Goal: Information Seeking & Learning: Learn about a topic

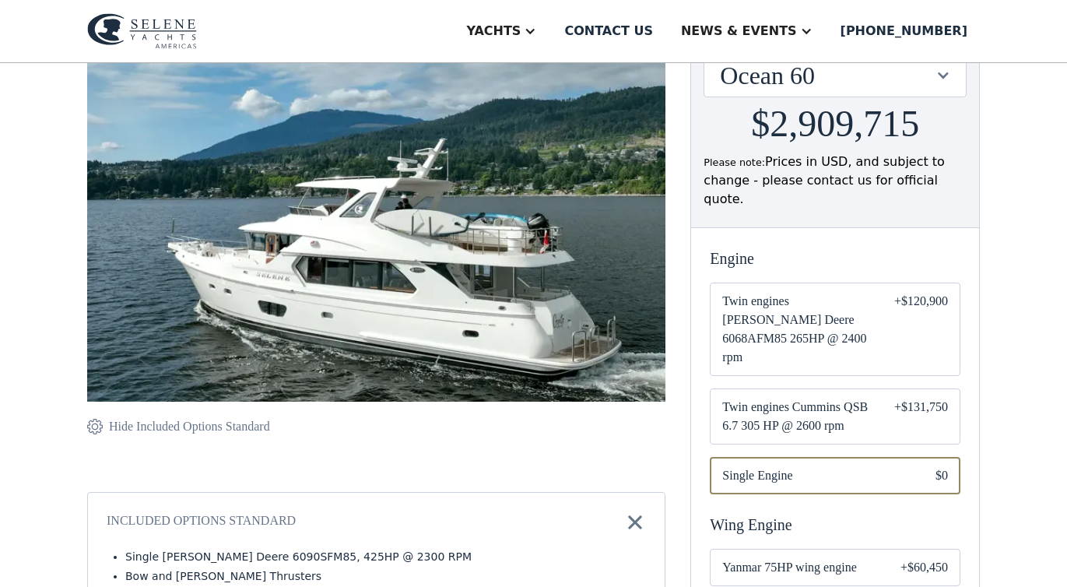
click at [828, 398] on span "Twin engines Cummins QSB 6.7 305 HP @ 2600 rpm" at bounding box center [795, 416] width 147 height 37
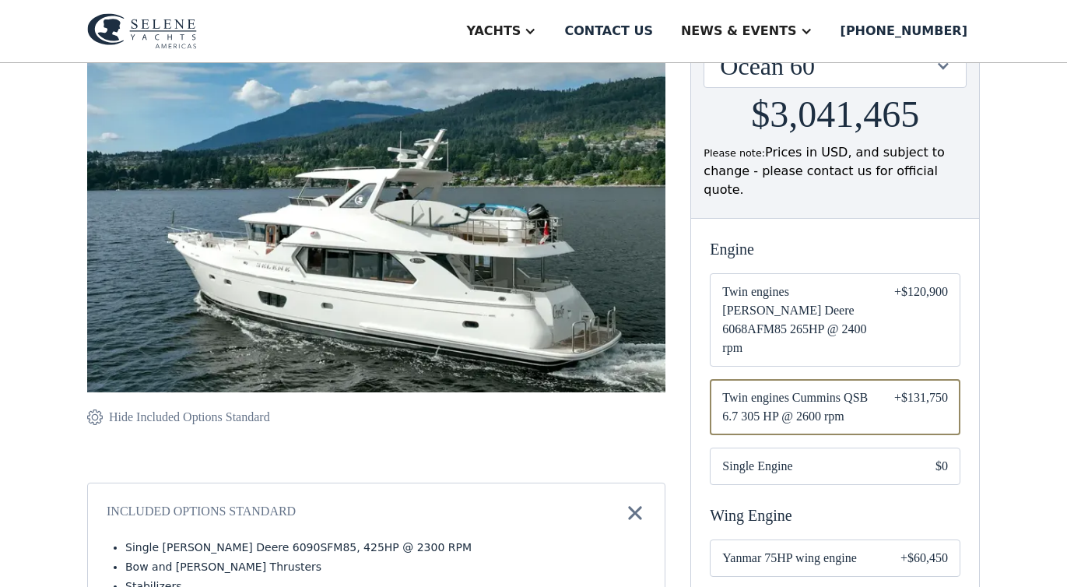
scroll to position [218, 0]
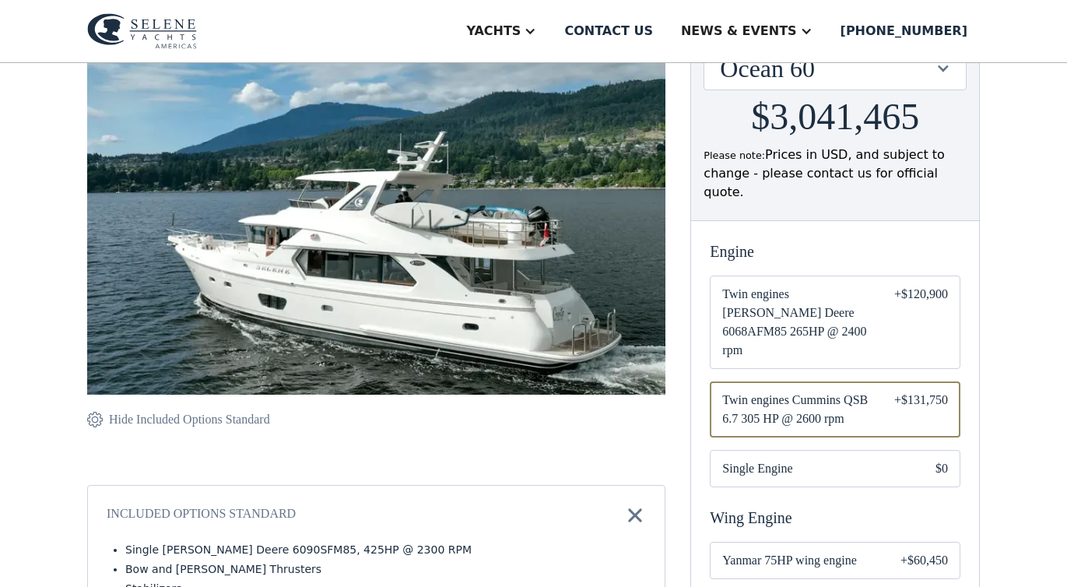
click at [810, 459] on span "Single Engine" at bounding box center [816, 468] width 188 height 19
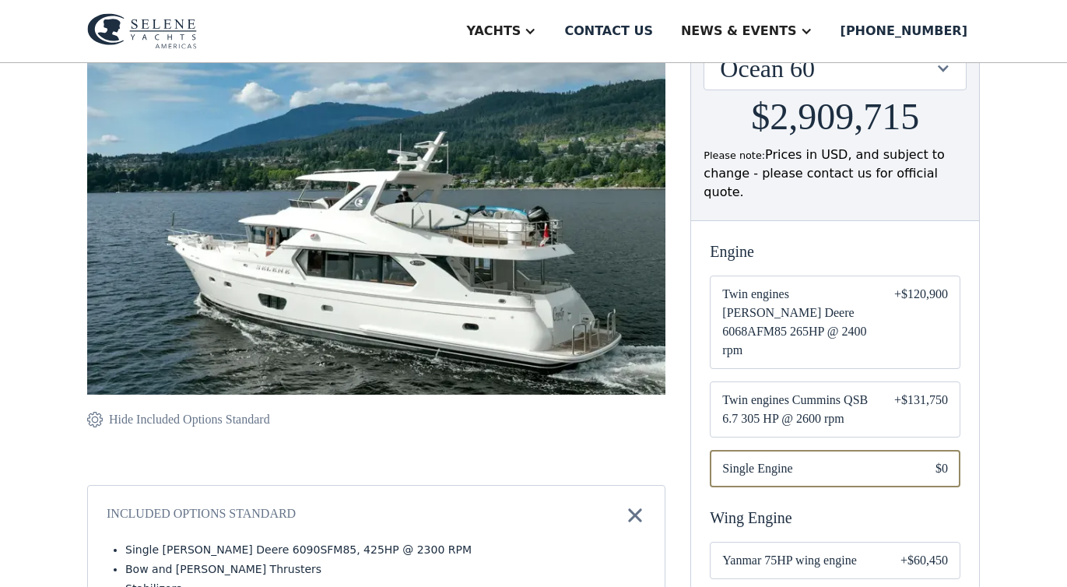
click at [808, 391] on span "Twin engines Cummins QSB 6.7 305 HP @ 2600 rpm" at bounding box center [795, 409] width 147 height 37
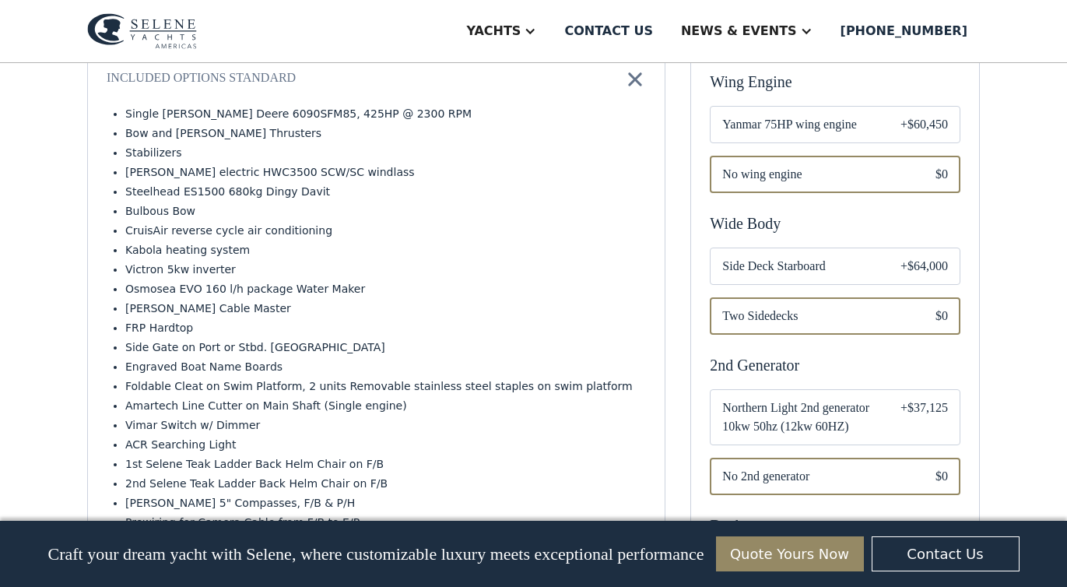
scroll to position [657, 0]
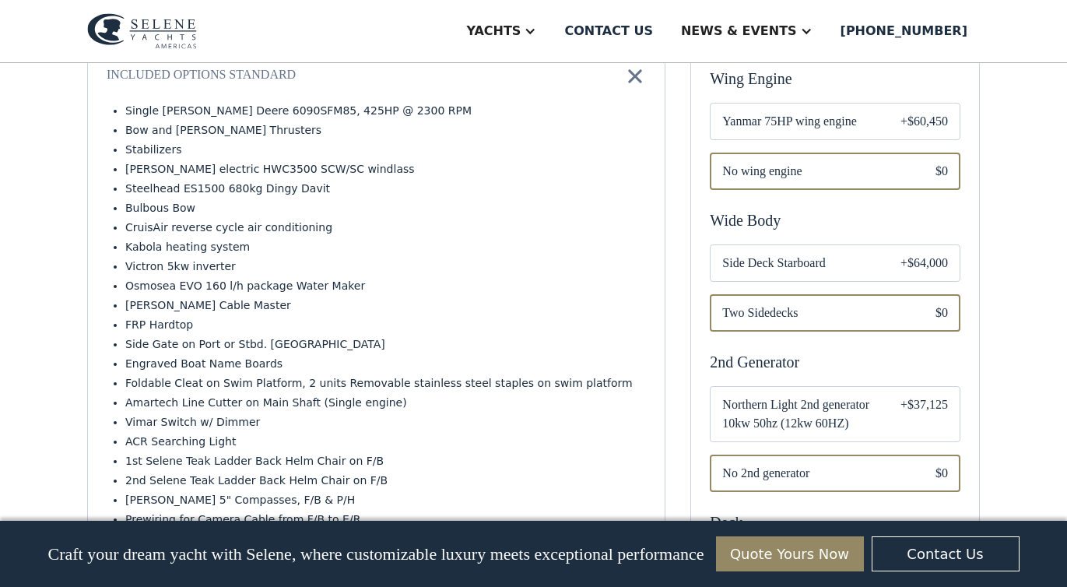
click at [831, 395] on span "Northern Light 2nd generator 10kw 50hz (12kw 60HZ)" at bounding box center [798, 413] width 153 height 37
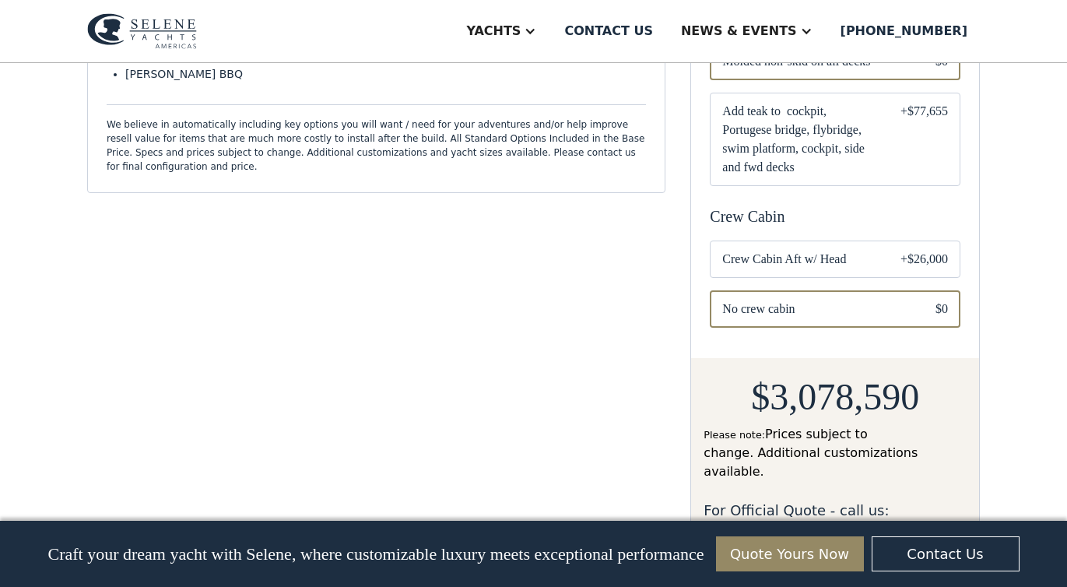
scroll to position [1171, 0]
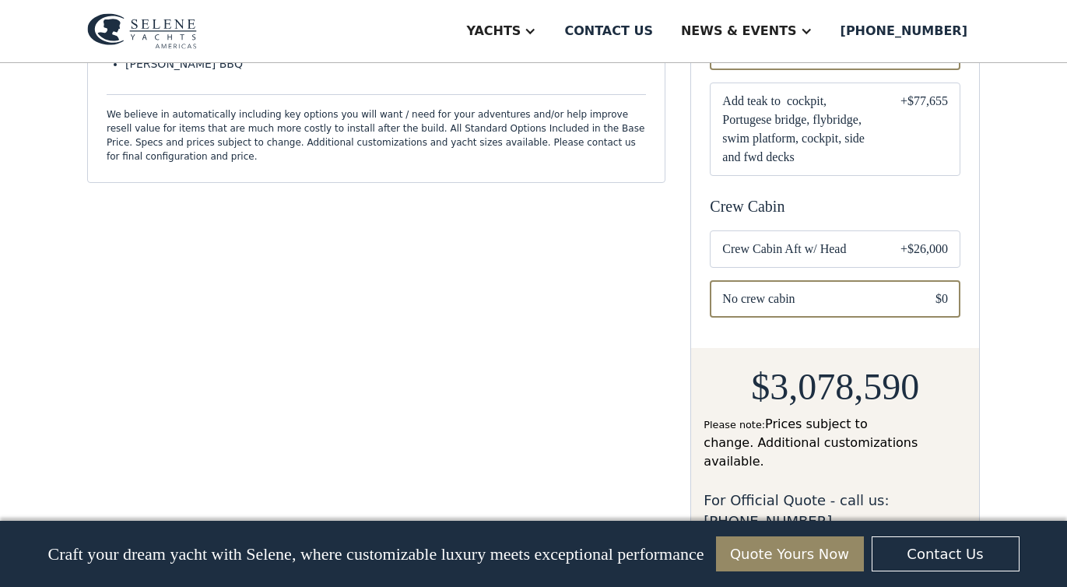
click at [830, 240] on span "Crew Cabin Aft w/ Head" at bounding box center [798, 249] width 153 height 19
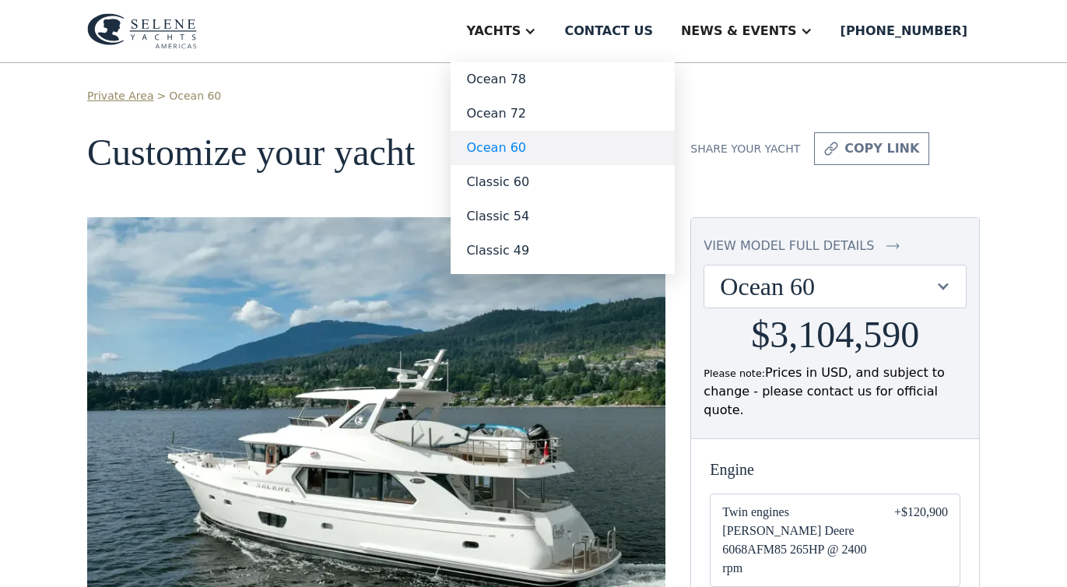
click at [542, 149] on link "Ocean 60" at bounding box center [563, 148] width 224 height 34
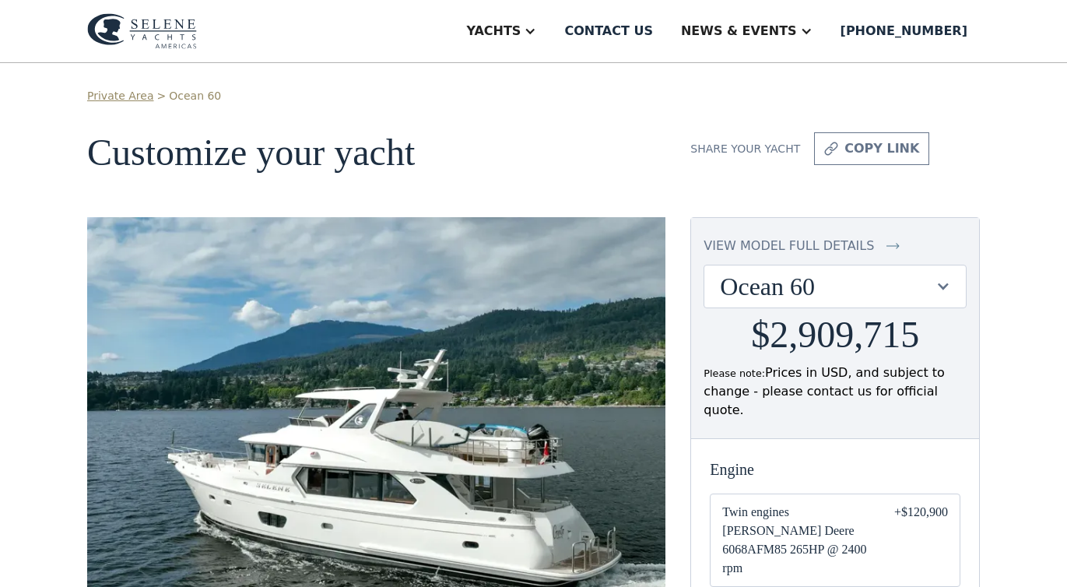
click at [179, 26] on img at bounding box center [142, 31] width 110 height 36
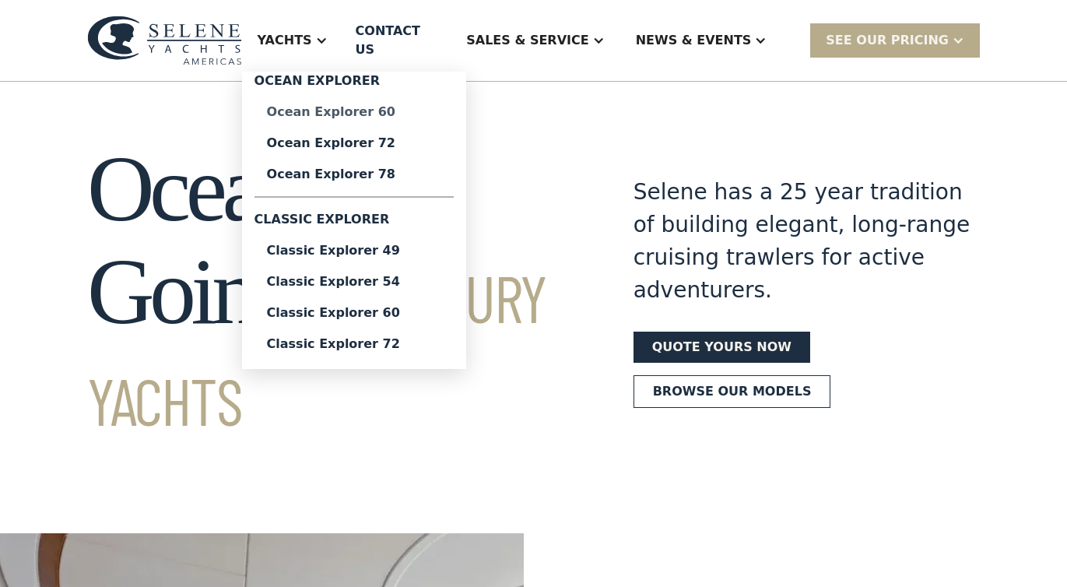
click at [395, 106] on div "Ocean Explorer 60" at bounding box center [354, 112] width 174 height 12
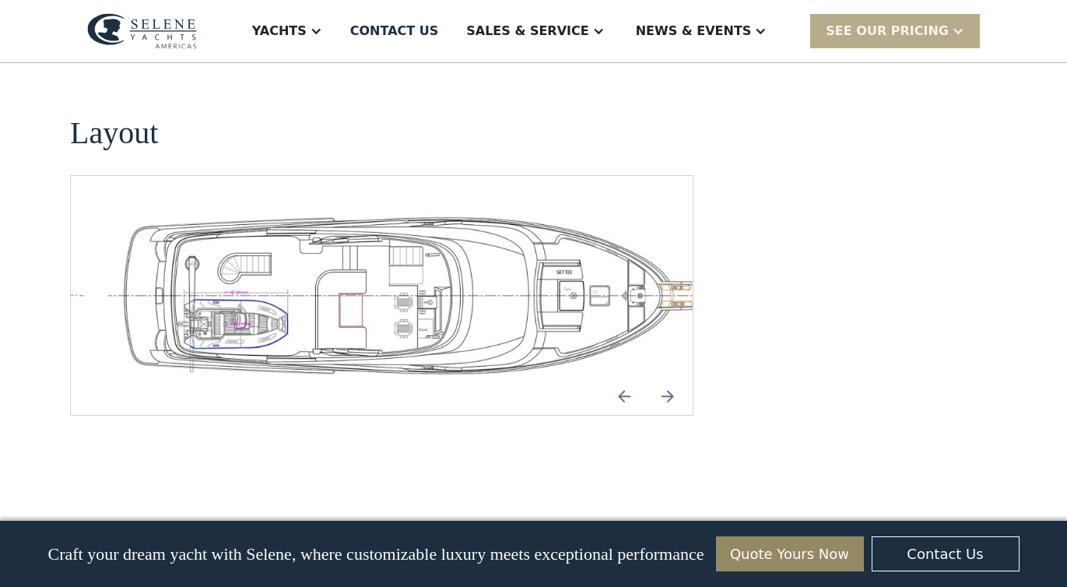
click at [623, 377] on img "Previous slide" at bounding box center [624, 395] width 37 height 37
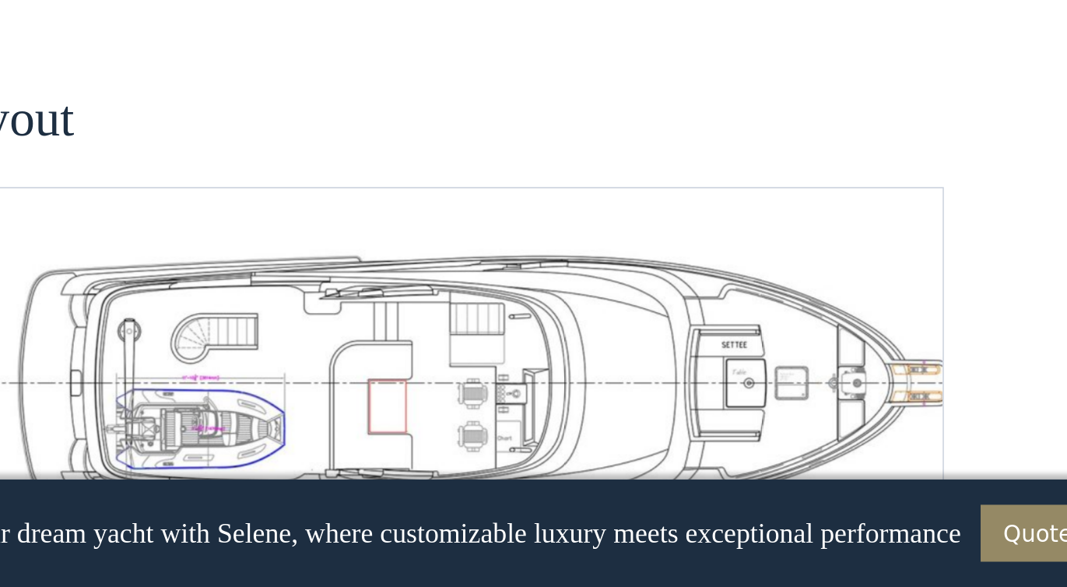
scroll to position [3395, 0]
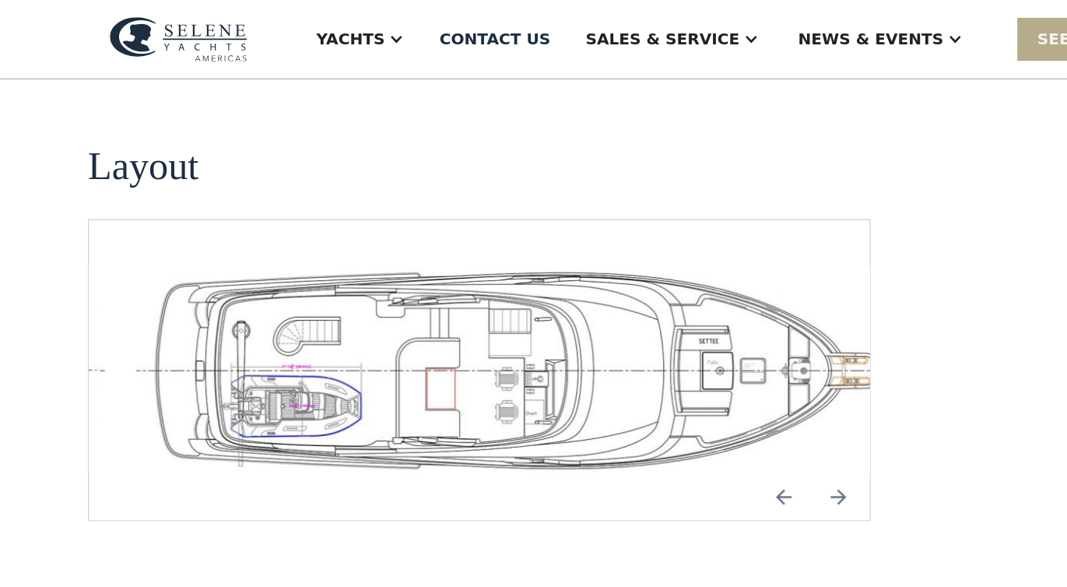
click at [665, 377] on img "Next slide" at bounding box center [667, 395] width 37 height 37
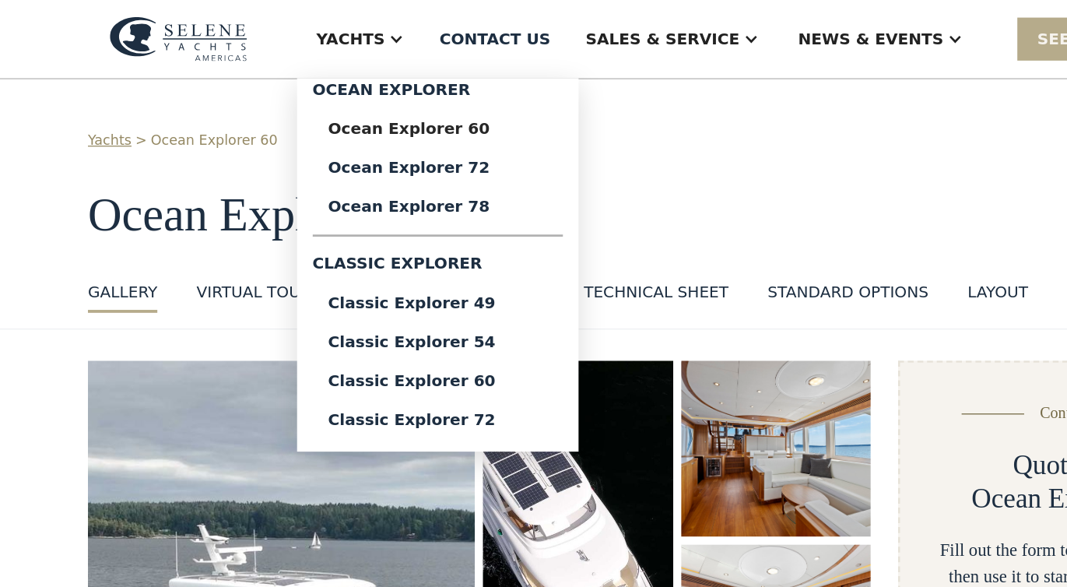
scroll to position [0, 0]
click at [399, 304] on div "Classic Explorer 60" at bounding box center [349, 303] width 174 height 12
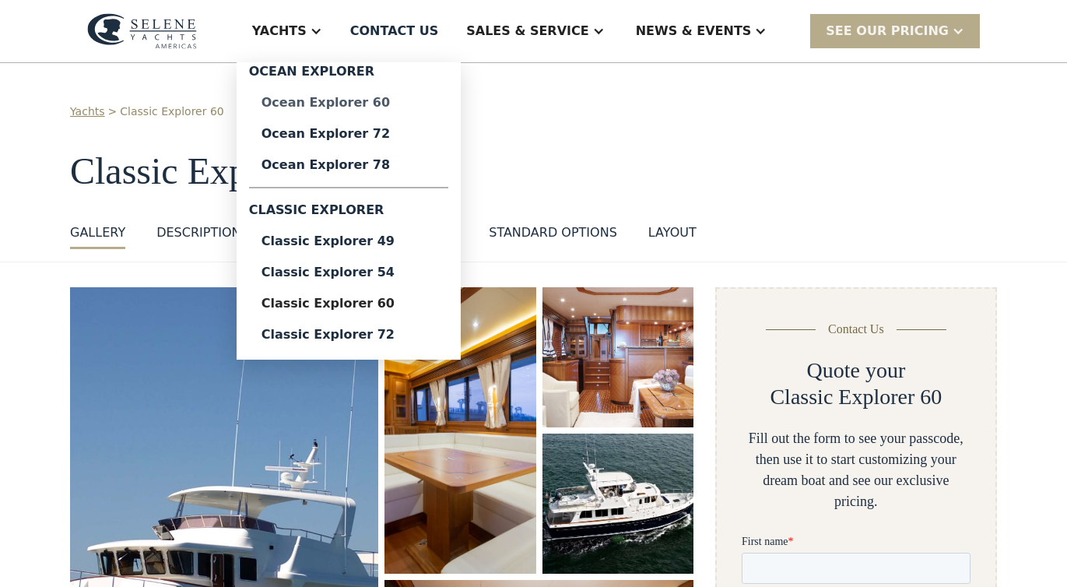
click at [420, 104] on div "Ocean Explorer 60" at bounding box center [349, 103] width 174 height 12
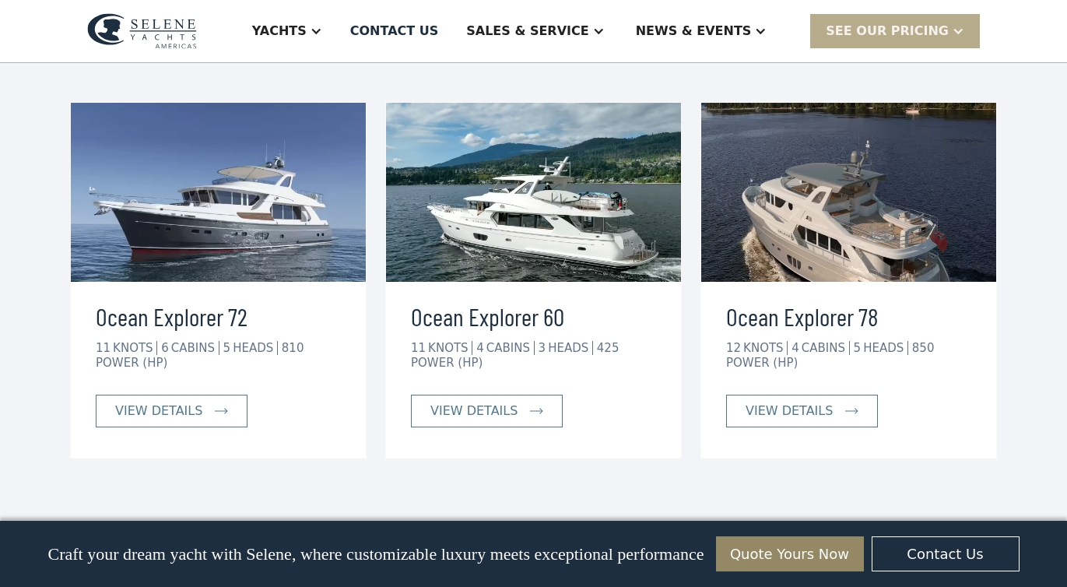
scroll to position [3997, 0]
click at [176, 402] on div "view details" at bounding box center [158, 411] width 87 height 19
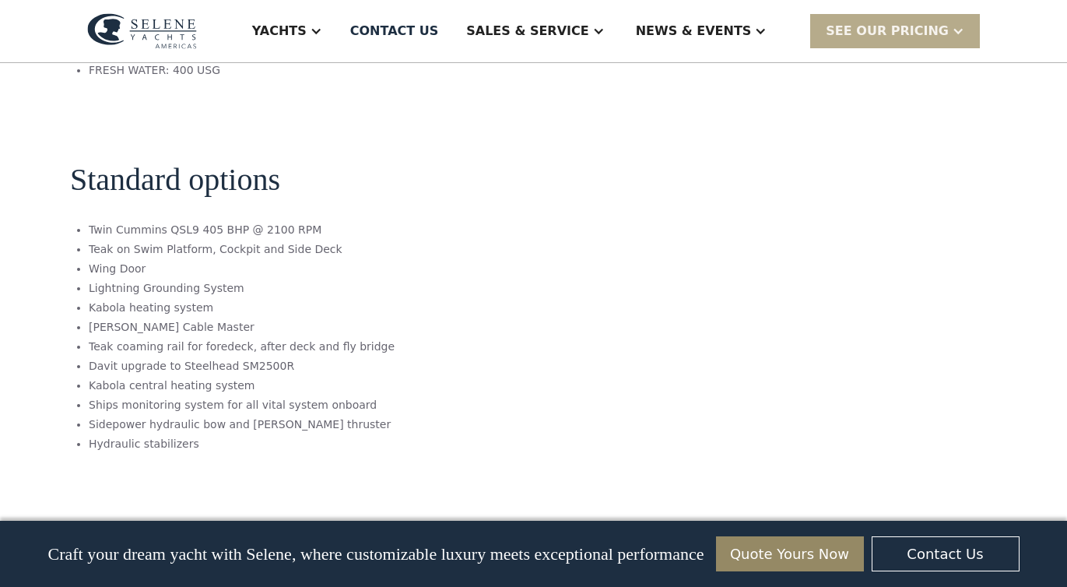
scroll to position [2740, 0]
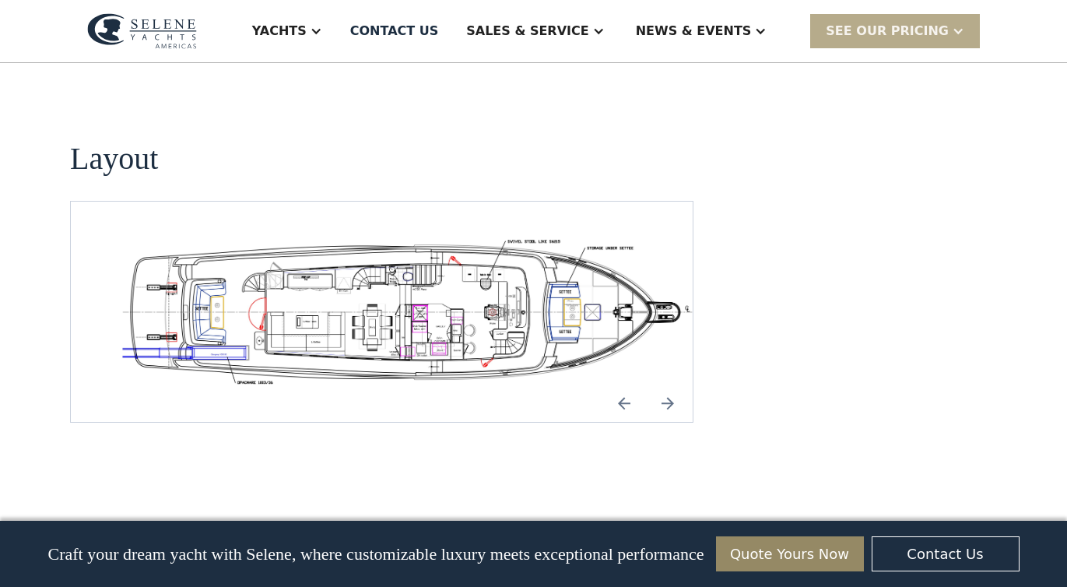
click at [669, 384] on img "Next slide" at bounding box center [667, 402] width 37 height 37
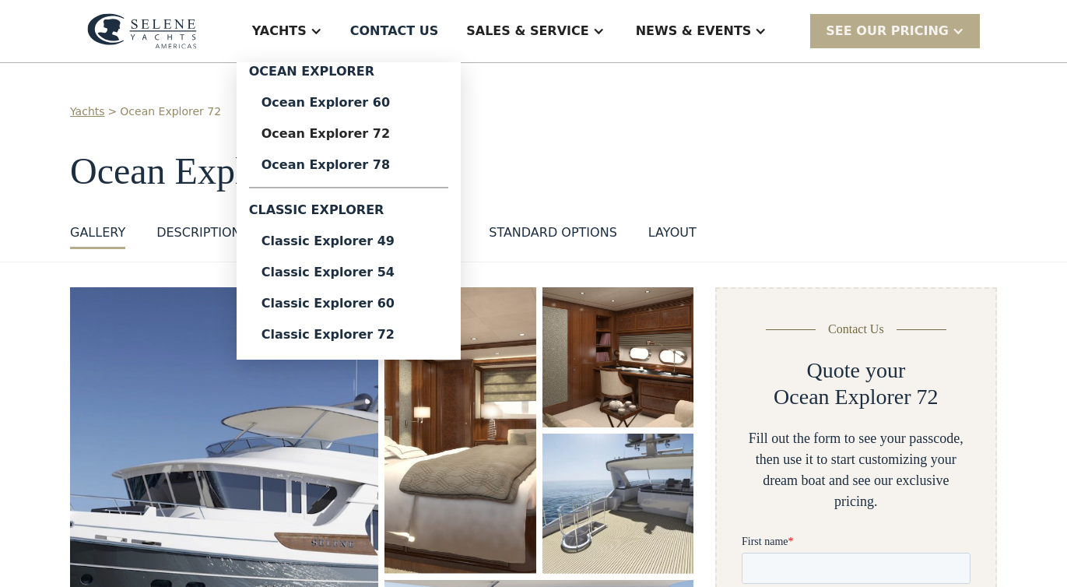
scroll to position [0, 0]
